Goal: Navigation & Orientation: Find specific page/section

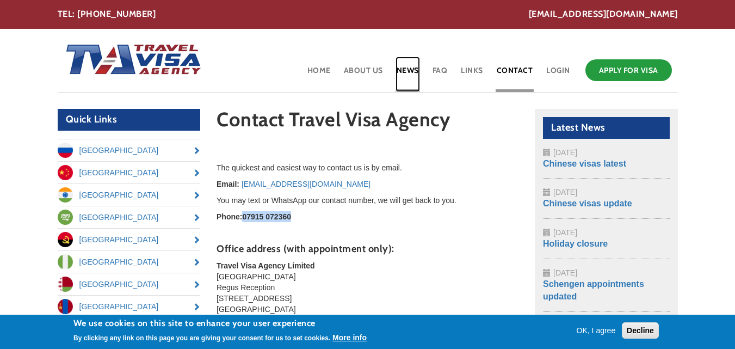
click at [398, 77] on link "News" at bounding box center [407, 74] width 24 height 35
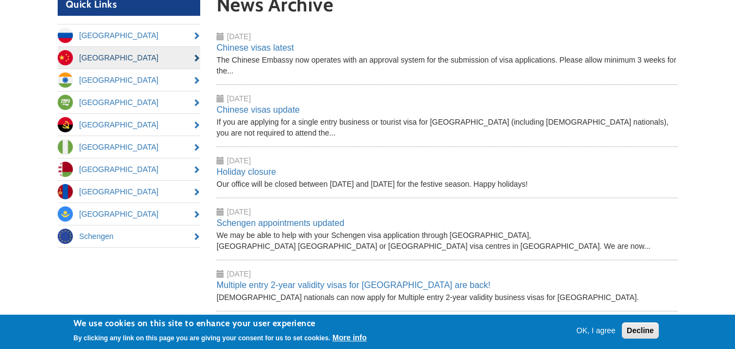
scroll to position [115, 0]
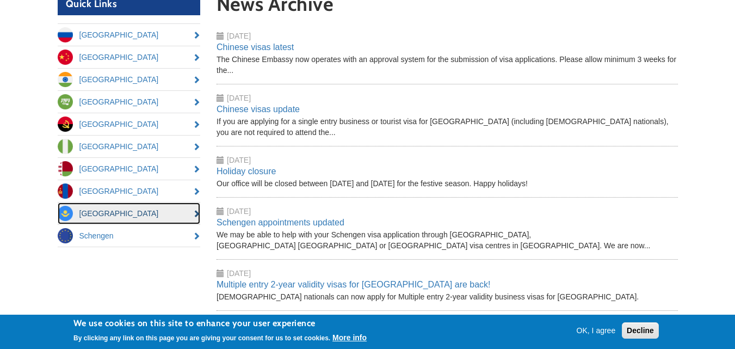
click at [156, 208] on link "[GEOGRAPHIC_DATA]" at bounding box center [129, 213] width 143 height 22
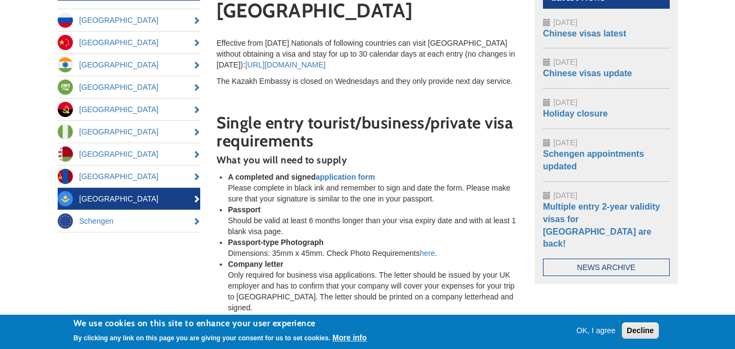
scroll to position [131, 0]
